Goal: Navigation & Orientation: Find specific page/section

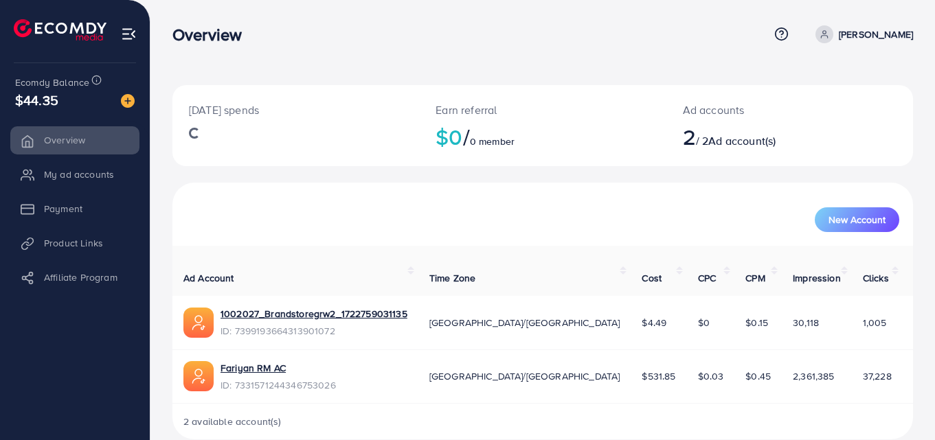
click at [108, 169] on li "My ad accounts" at bounding box center [75, 174] width 150 height 27
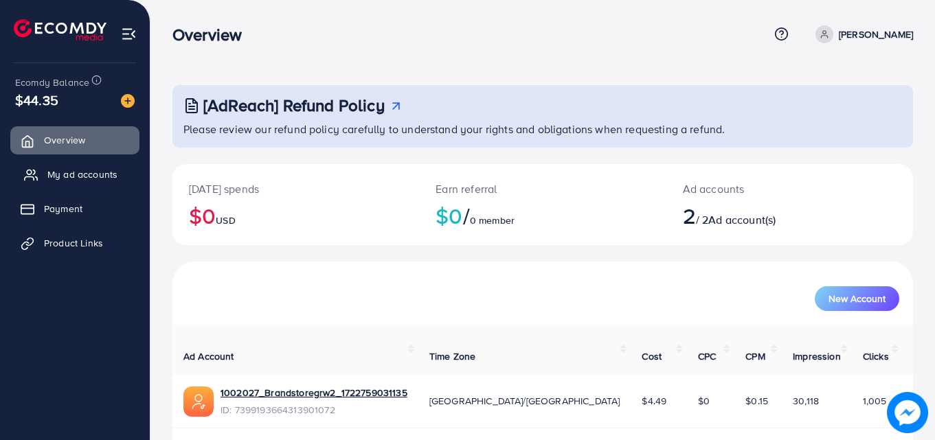
click at [108, 181] on span "My ad accounts" at bounding box center [82, 175] width 70 height 14
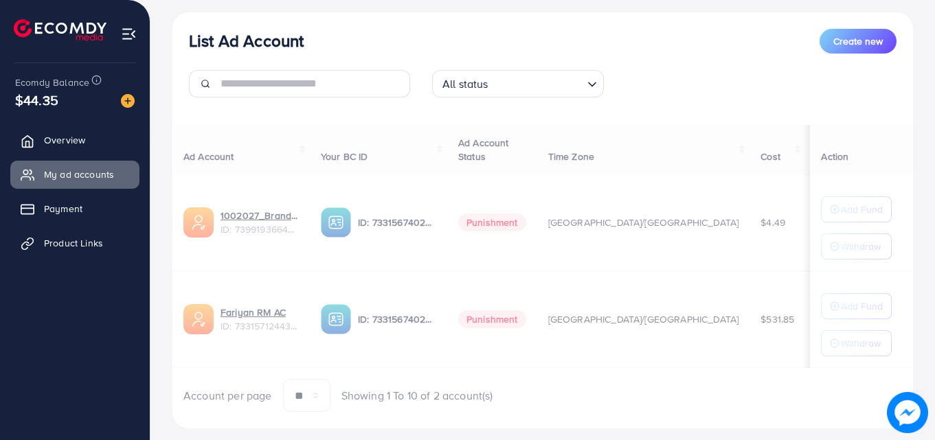
scroll to position [165, 0]
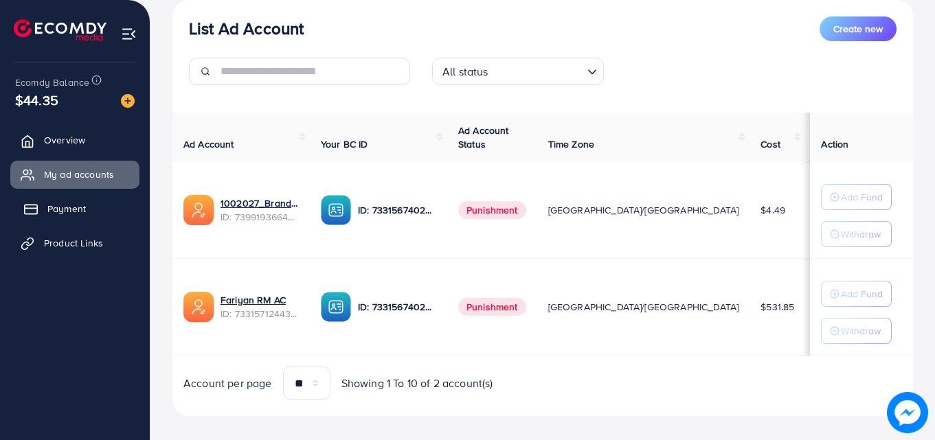
click at [102, 209] on link "Payment" at bounding box center [74, 208] width 129 height 27
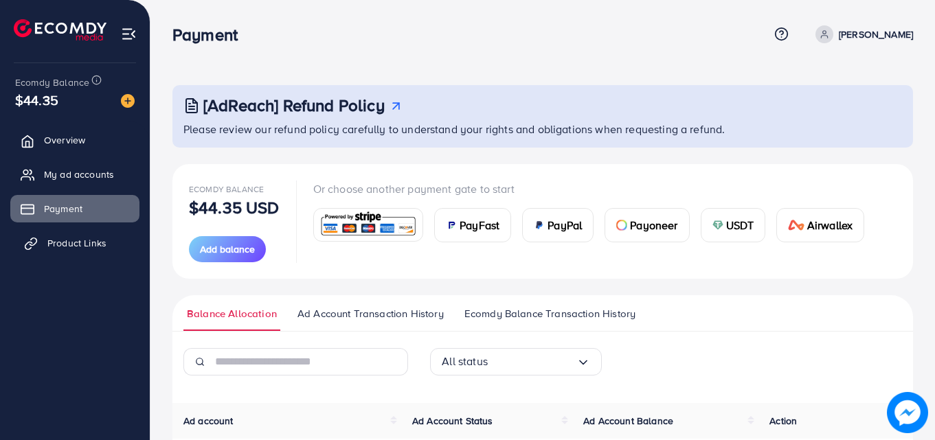
click at [73, 234] on link "Product Links" at bounding box center [74, 243] width 129 height 27
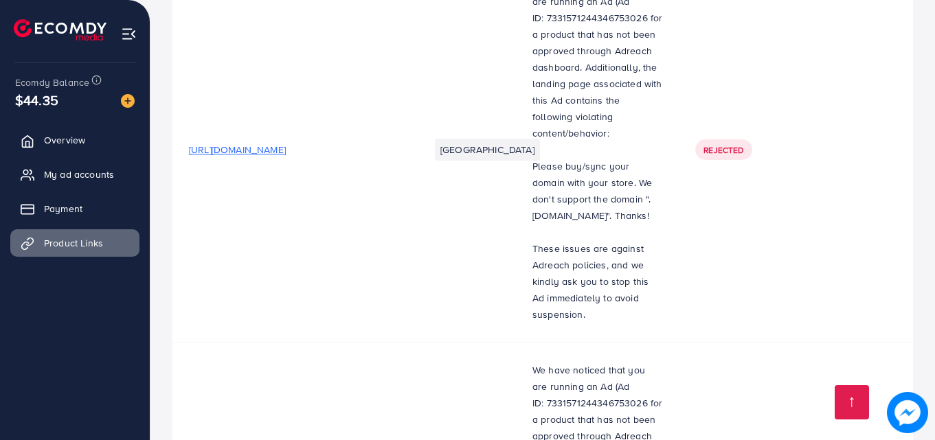
scroll to position [4379, 0]
